Goal: Find specific page/section: Find specific page/section

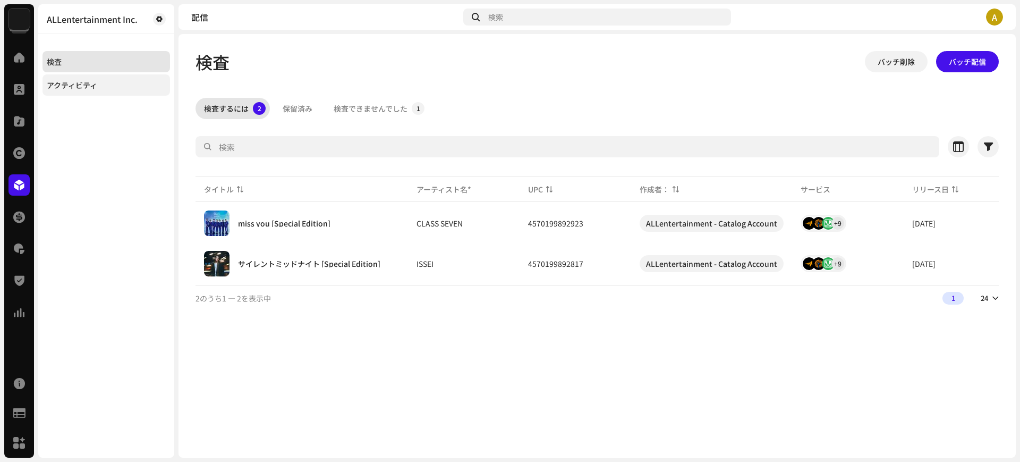
click at [95, 85] on div "アクティビティ" at bounding box center [72, 85] width 50 height 8
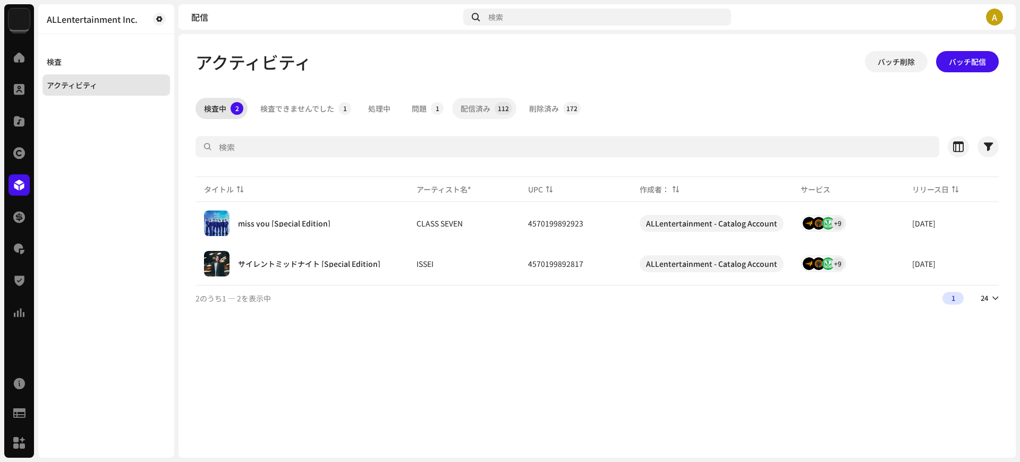
click at [488, 108] on div "配信済み" at bounding box center [476, 108] width 30 height 21
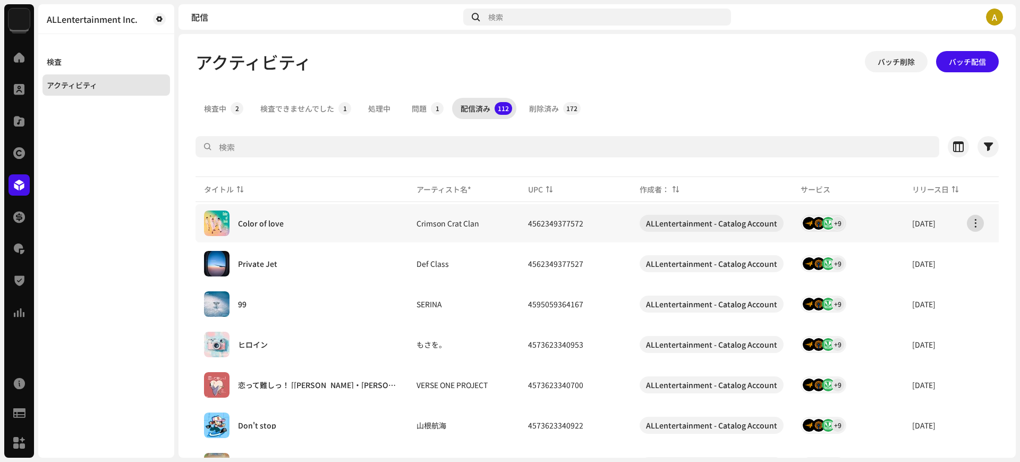
click at [975, 224] on span "button" at bounding box center [976, 223] width 8 height 8
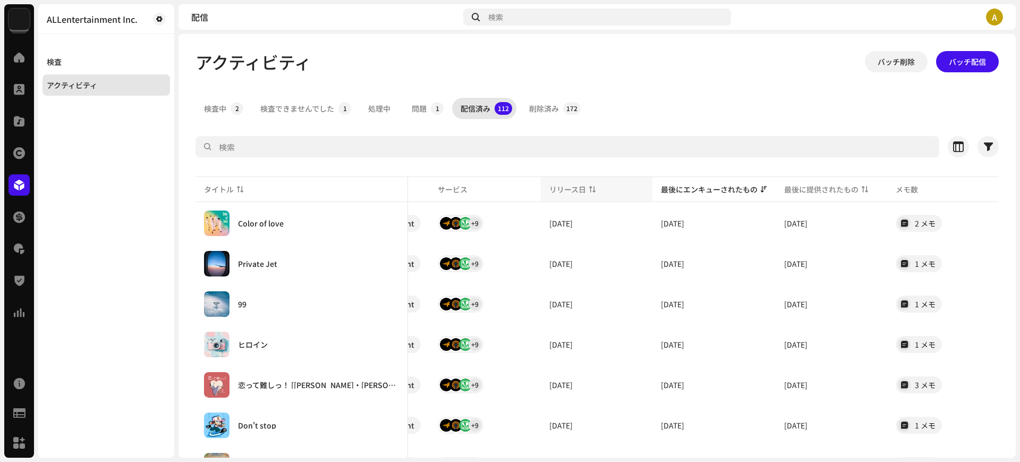
scroll to position [0, 365]
click at [862, 188] on p-sorticon at bounding box center [865, 189] width 6 height 6
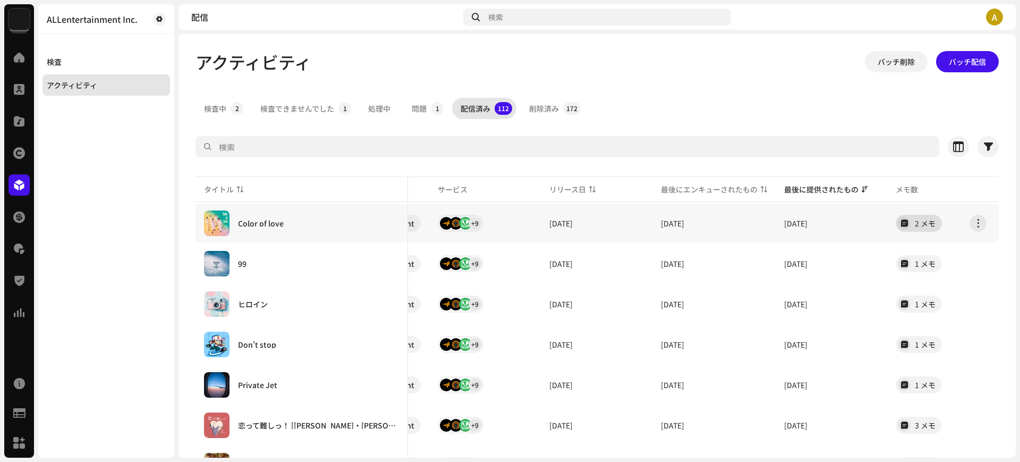
click at [915, 224] on div "2 メモ" at bounding box center [925, 222] width 21 height 7
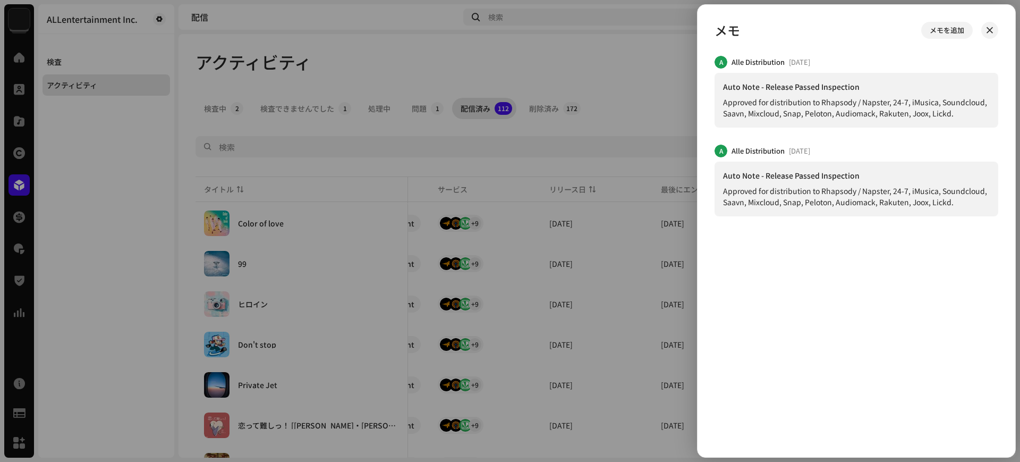
click at [656, 92] on div at bounding box center [510, 231] width 1020 height 462
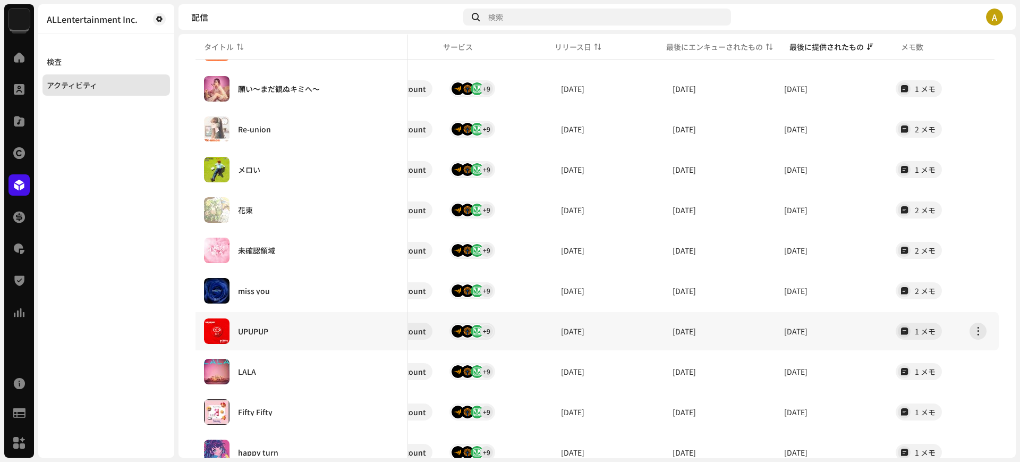
scroll to position [748, 0]
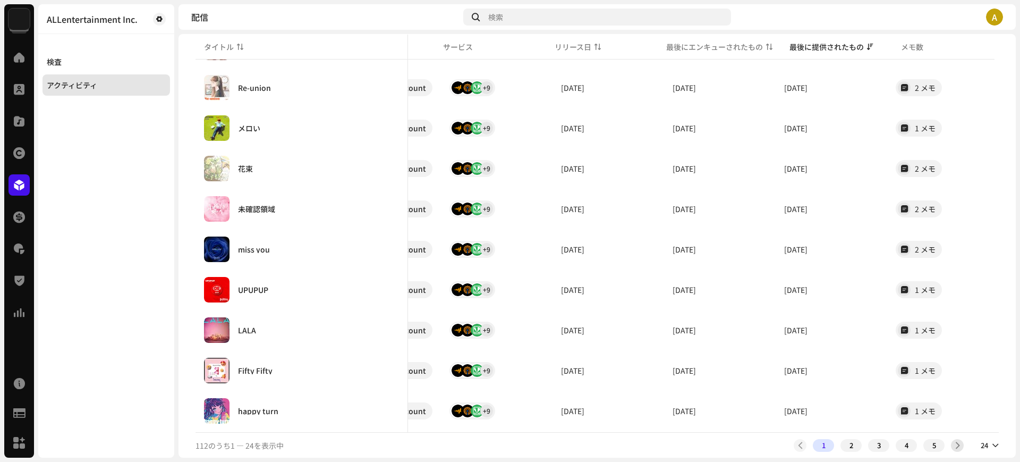
click at [954, 446] on span at bounding box center [957, 445] width 7 height 8
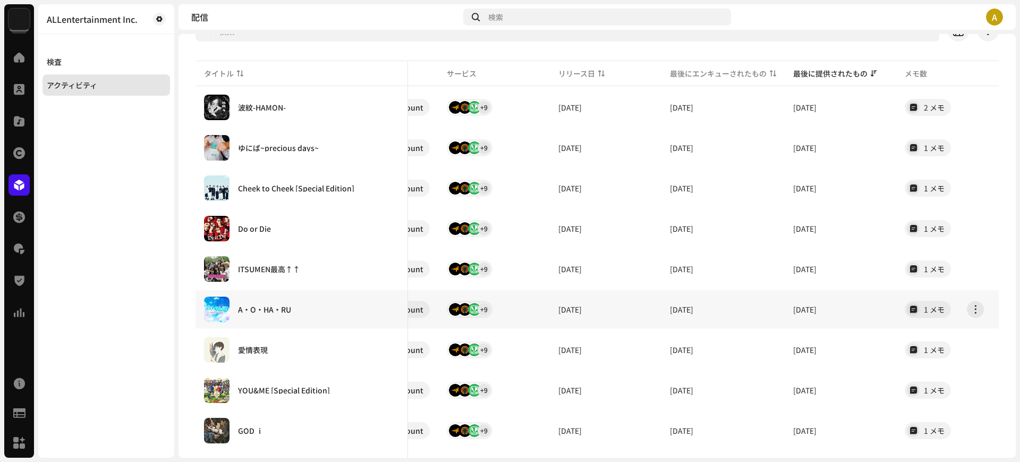
scroll to position [84, 0]
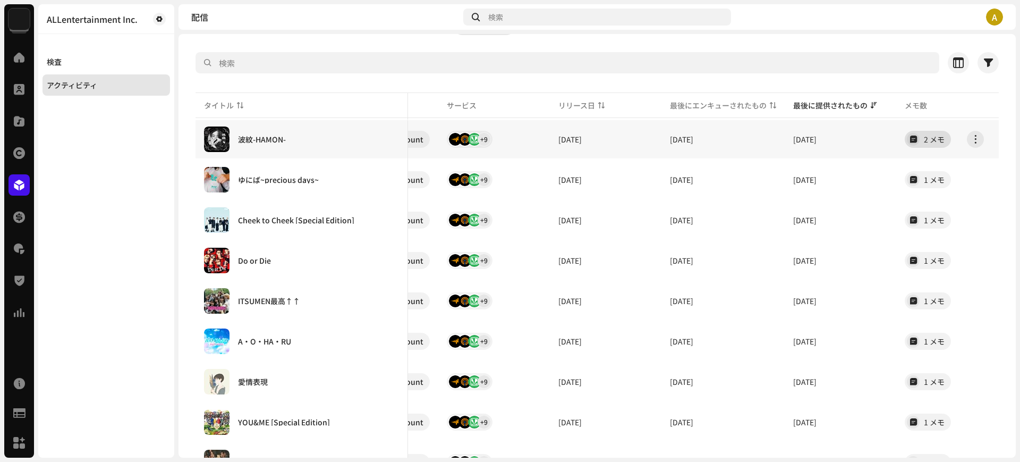
click at [919, 146] on div "2 メモ" at bounding box center [928, 139] width 46 height 17
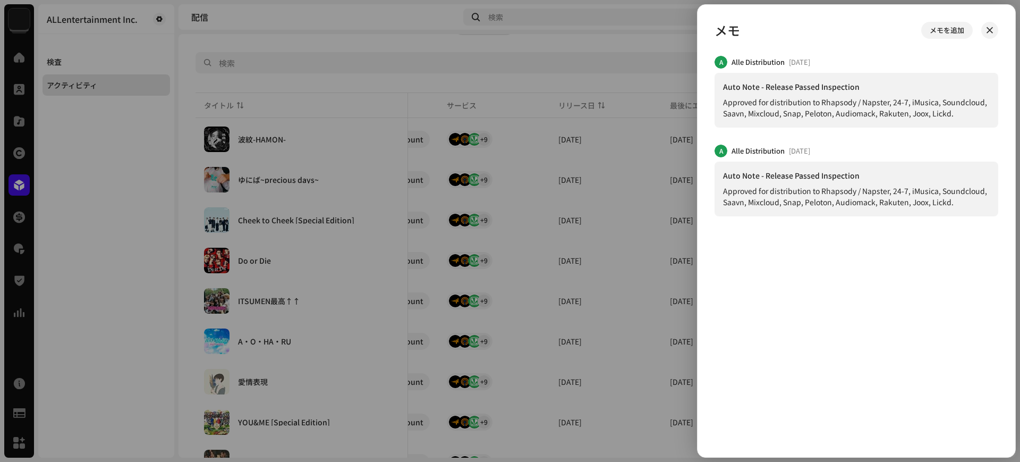
click at [422, 32] on div at bounding box center [510, 231] width 1020 height 462
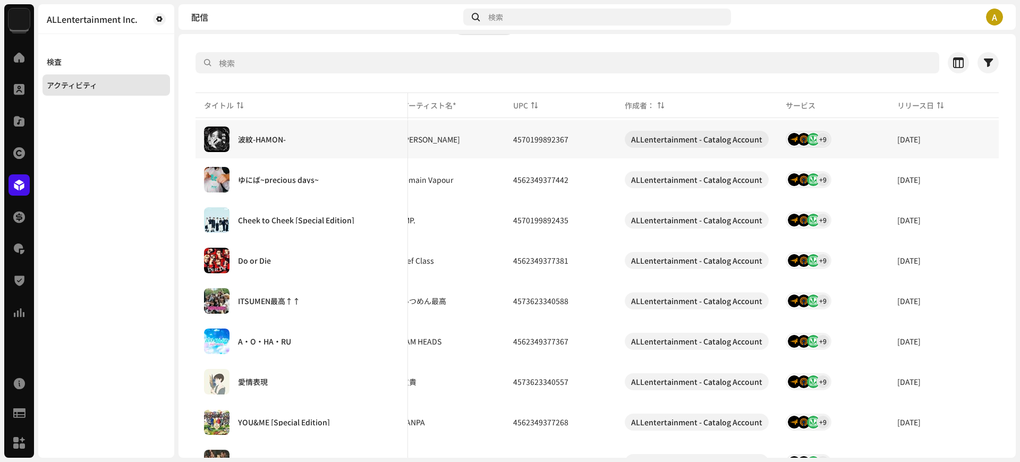
scroll to position [0, 0]
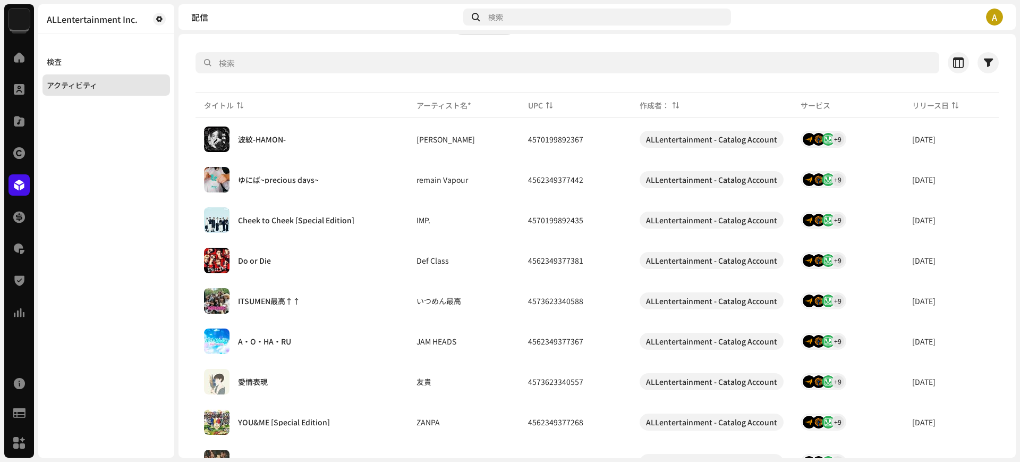
click at [72, 133] on div "ALLentertainment Inc. 検査 アクティビティ" at bounding box center [106, 230] width 136 height 453
click at [74, 84] on div "アクティビティ" at bounding box center [72, 85] width 50 height 8
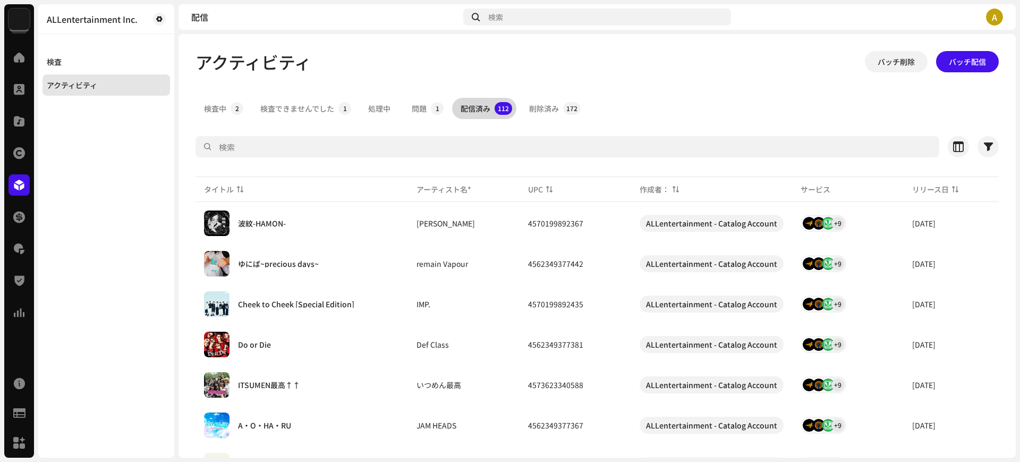
click at [480, 112] on div "配信済み" at bounding box center [476, 108] width 30 height 21
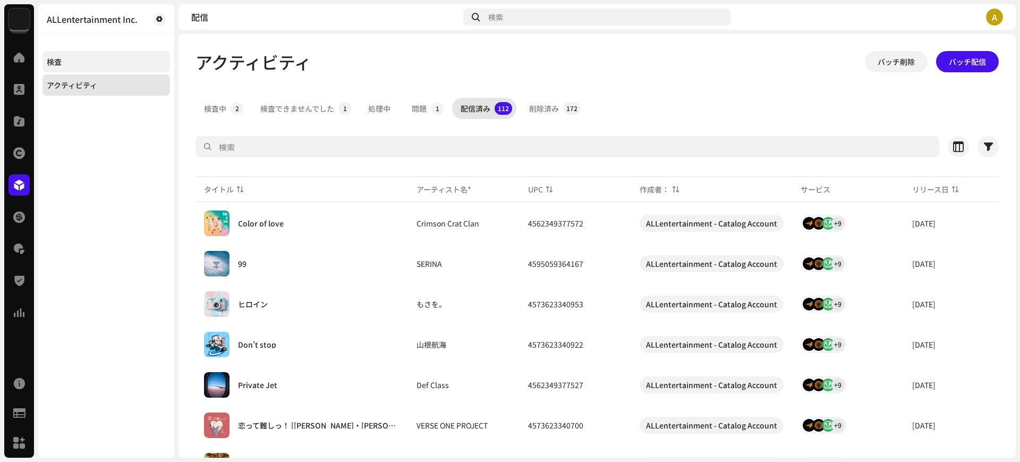
click at [64, 65] on div "検査" at bounding box center [106, 61] width 119 height 8
